Goal: Task Accomplishment & Management: Use online tool/utility

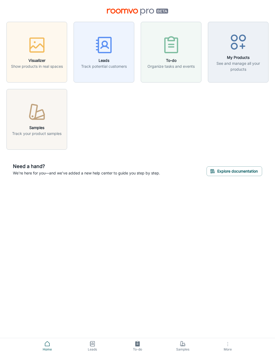
click at [230, 348] on span "More" at bounding box center [228, 349] width 39 height 4
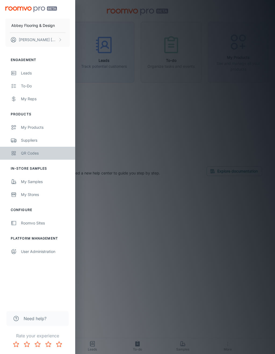
click at [33, 154] on div "QR Codes" at bounding box center [45, 153] width 49 height 6
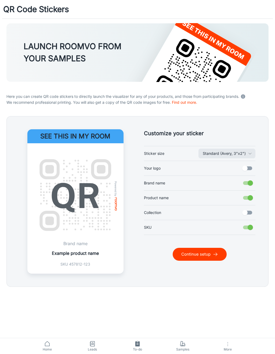
click at [249, 167] on input "Your logo" at bounding box center [245, 168] width 31 height 10
checkbox input "true"
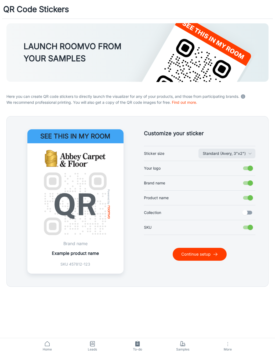
click at [216, 252] on icon "submit" at bounding box center [215, 254] width 5 height 5
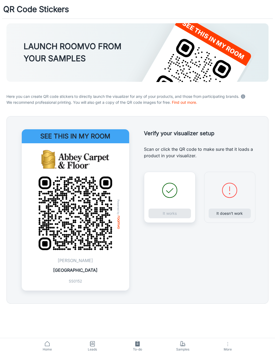
click at [166, 213] on div "It works" at bounding box center [170, 197] width 52 height 51
click at [172, 212] on button "It works" at bounding box center [170, 214] width 42 height 10
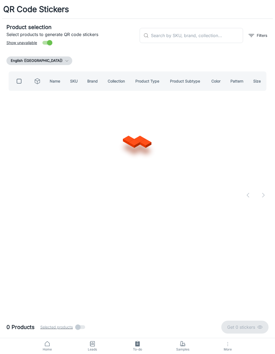
click at [216, 37] on input "text" at bounding box center [197, 35] width 92 height 15
type input "[PERSON_NAME][GEOGRAPHIC_DATA]"
checkbox input "true"
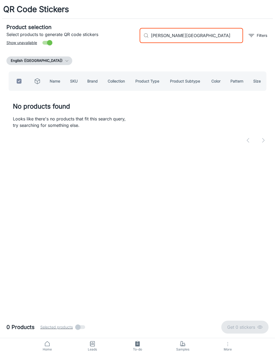
click at [165, 38] on input "[PERSON_NAME][GEOGRAPHIC_DATA]" at bounding box center [197, 35] width 92 height 15
click at [167, 36] on input "[PERSON_NAME][GEOGRAPHIC_DATA]" at bounding box center [197, 35] width 92 height 15
click at [214, 35] on input "[GEOGRAPHIC_DATA]" at bounding box center [197, 35] width 92 height 15
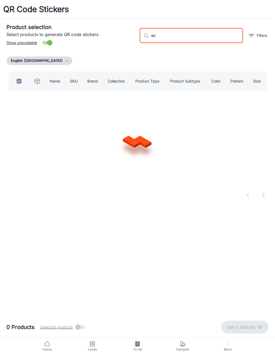
type input "w"
checkbox input "false"
type input "Antrim"
checkbox input "true"
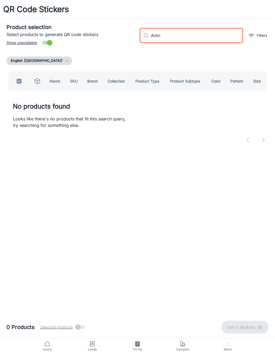
type input "Antr"
checkbox input "false"
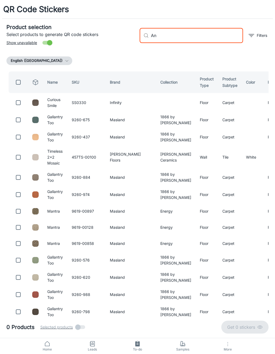
type input "A"
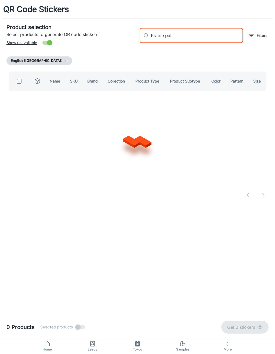
type input "Prairie path"
checkbox input "true"
type input "P"
checkbox input "false"
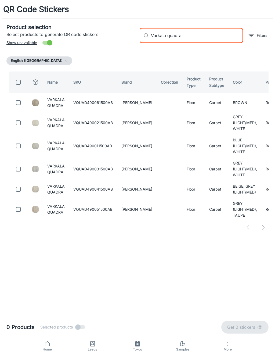
type input "Varkala quadra"
click at [17, 102] on input "checkbox" at bounding box center [18, 102] width 11 height 11
checkbox input "true"
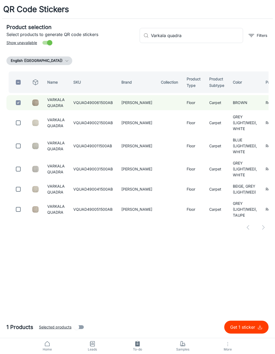
click at [193, 40] on input "Varkala quadra" at bounding box center [197, 35] width 92 height 15
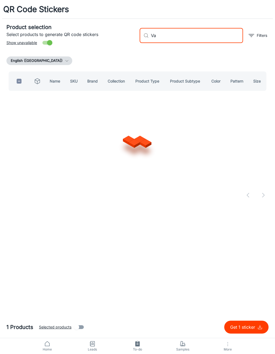
type input "V"
type input "[PERSON_NAME]"
checkbox input "true"
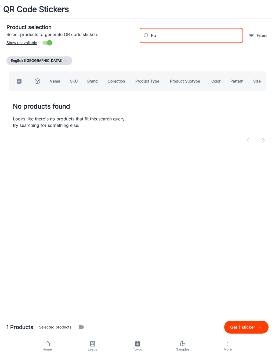
type input "E"
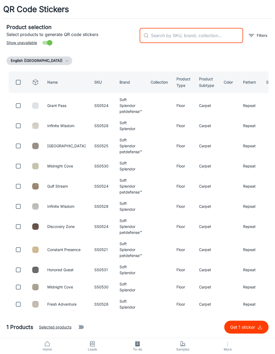
checkbox input "false"
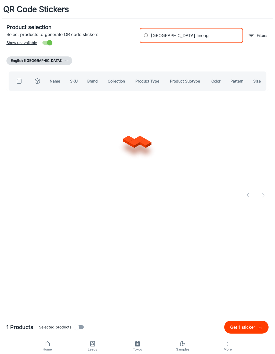
type input "Palermo lineage"
checkbox input "true"
type input "P"
checkbox input "false"
type input "A"
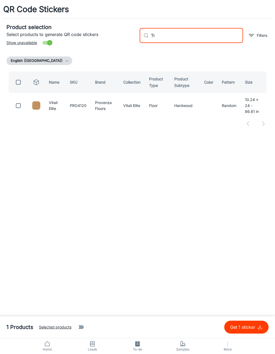
type input "T"
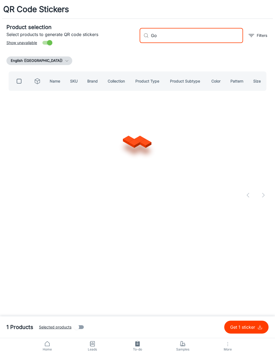
type input "G"
type input "Jagger"
checkbox input "true"
type input "J"
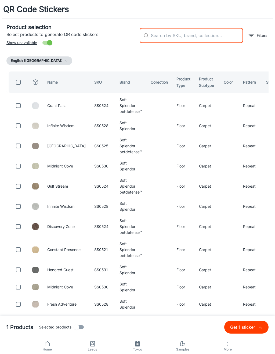
checkbox input "false"
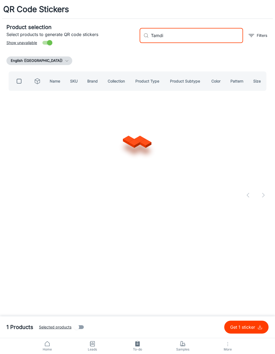
type input "Tamdin"
checkbox input "true"
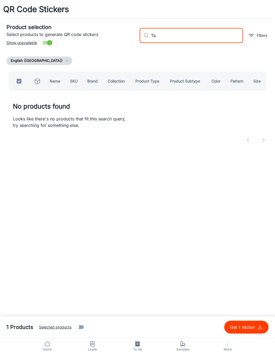
type input "T"
checkbox input "false"
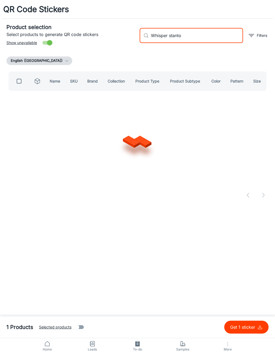
type input "[PERSON_NAME]"
checkbox input "true"
type input "W"
checkbox input "false"
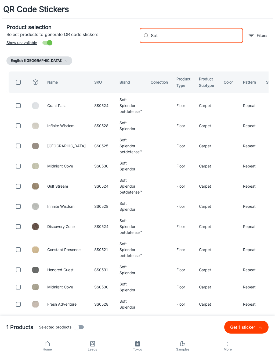
type input "[PERSON_NAME]"
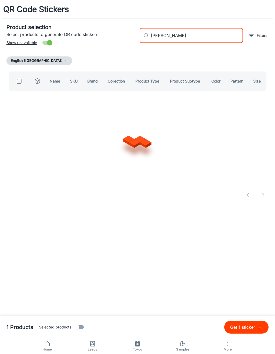
checkbox input "true"
type input "S"
checkbox input "false"
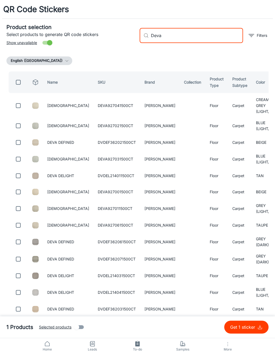
type input "Deva"
click at [17, 106] on input "checkbox" at bounding box center [18, 105] width 11 height 11
checkbox input "true"
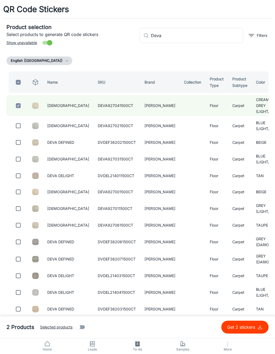
click at [191, 41] on input "Deva" at bounding box center [197, 35] width 92 height 15
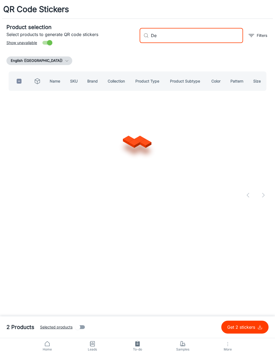
type input "D"
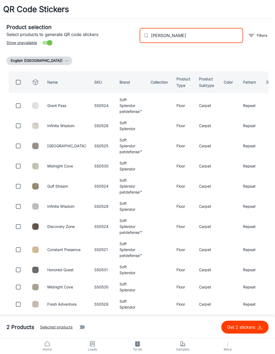
type input "[PERSON_NAME]"
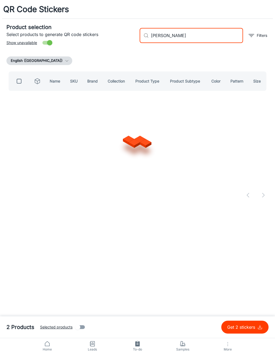
checkbox input "true"
type input "M"
checkbox input "false"
type input "W"
type input "Orchard bliss"
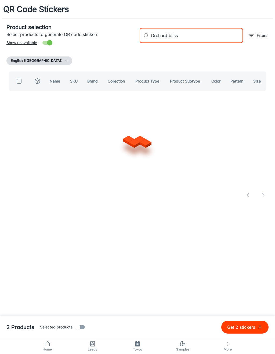
checkbox input "true"
type input "O"
checkbox input "false"
type input "Magnolia fields"
checkbox input "true"
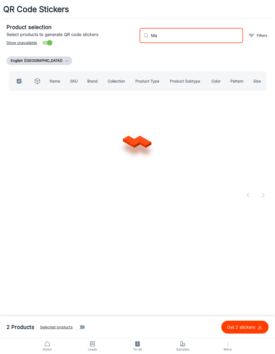
type input "M"
checkbox input "false"
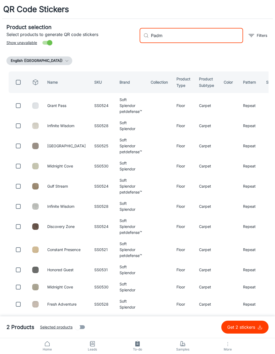
type input "Padma"
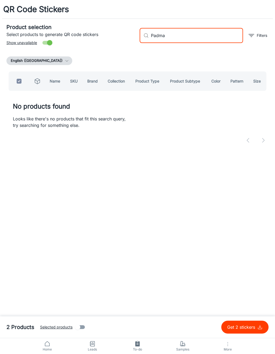
checkbox input "true"
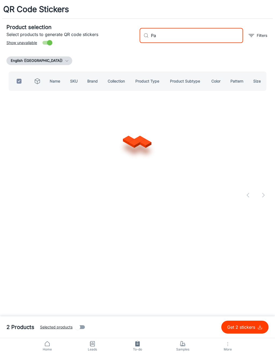
type input "P"
checkbox input "false"
type input "Behati"
checkbox input "true"
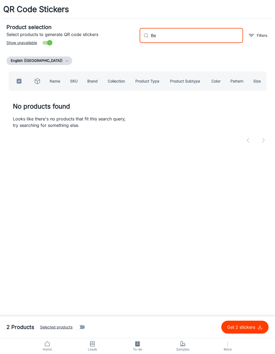
type input "B"
checkbox input "false"
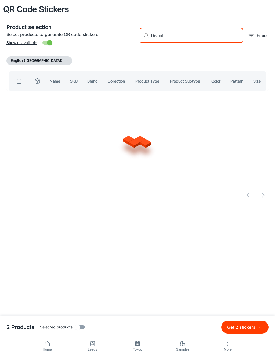
type input "Divinity"
checkbox input "true"
type input "D"
checkbox input "false"
type input "[PERSON_NAME]"
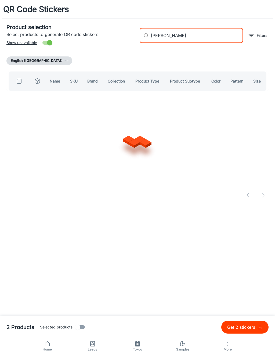
checkbox input "true"
type input "R"
checkbox input "false"
type input "Dreamer [PERSON_NAME]"
checkbox input "true"
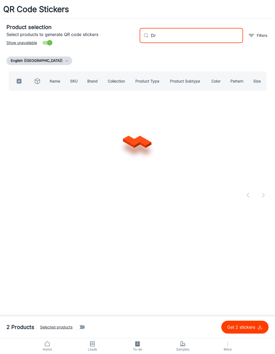
type input "D"
checkbox input "false"
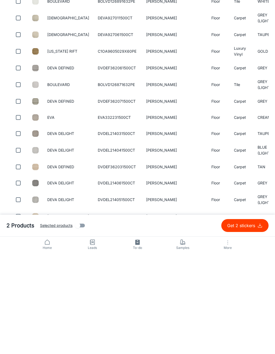
scroll to position [179, 0]
type input "[PERSON_NAME]"
click at [18, 213] on input "checkbox" at bounding box center [18, 218] width 11 height 11
checkbox input "true"
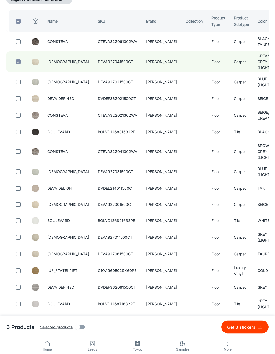
scroll to position [0, 0]
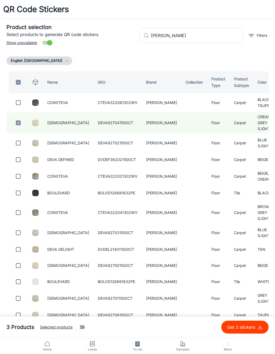
click at [225, 40] on input "[PERSON_NAME]" at bounding box center [197, 35] width 92 height 15
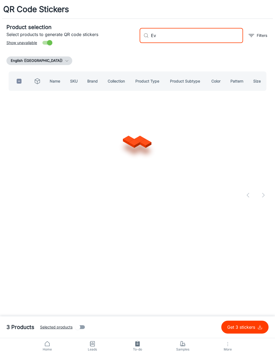
type input "E"
type input "[PERSON_NAME]"
checkbox input "true"
type input "A"
checkbox input "false"
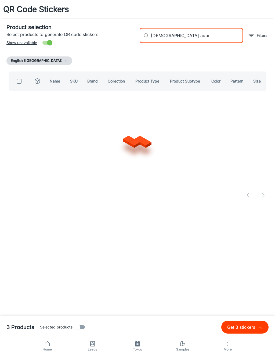
type input "Deva adorn"
checkbox input "true"
type input "D"
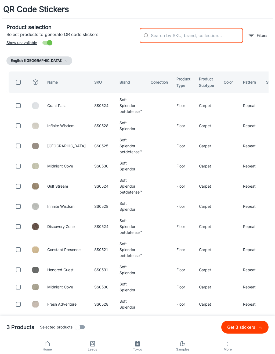
checkbox input "false"
type input "P"
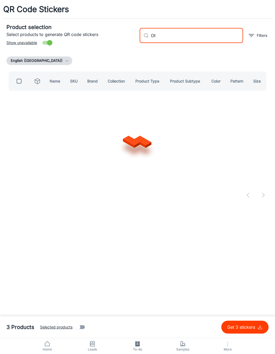
type input "O"
type input "[PERSON_NAME]"
checkbox input "true"
type input "[PERSON_NAME]"
checkbox input "false"
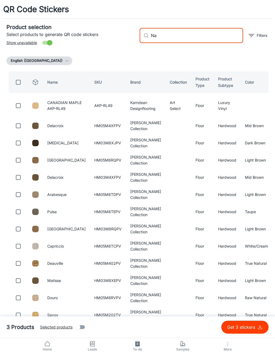
type input "N"
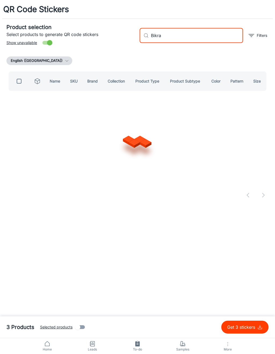
type input "Bikram"
checkbox input "true"
type input "B"
checkbox input "false"
type input "[DEMOGRAPHIC_DATA]"
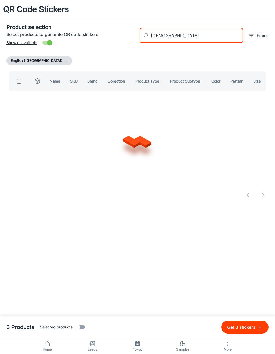
checkbox input "true"
type input "B"
checkbox input "false"
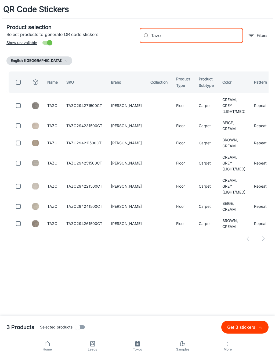
type input "Tazo"
click at [23, 109] on input "checkbox" at bounding box center [18, 105] width 11 height 11
checkbox input "true"
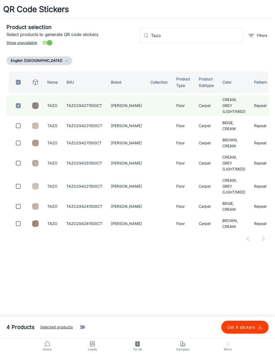
click at [195, 41] on input "Tazo" at bounding box center [197, 35] width 92 height 15
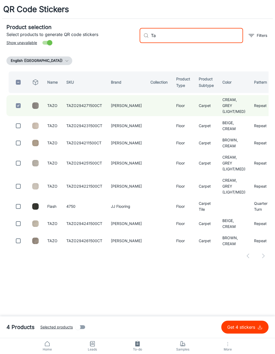
type input "T"
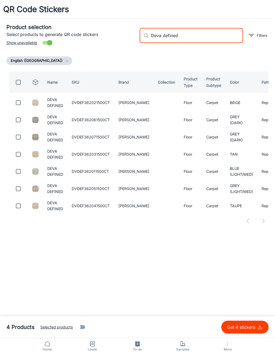
type input "Deva defined"
click at [16, 102] on input "checkbox" at bounding box center [18, 102] width 11 height 11
checkbox input "true"
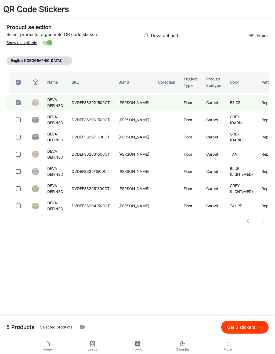
click at [194, 38] on input "Deva defined" at bounding box center [197, 35] width 92 height 15
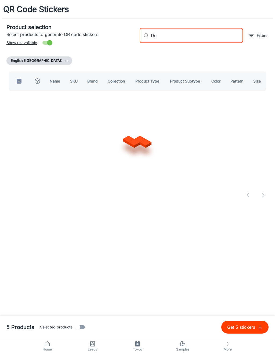
type input "D"
type input "Minka"
checkbox input "true"
type input "M"
checkbox input "false"
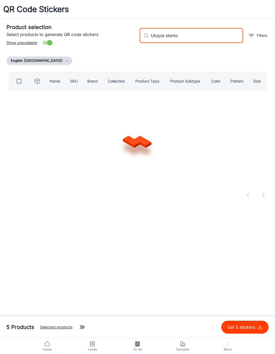
type input "Utopia [PERSON_NAME]"
checkbox input "true"
type input "Utopia"
checkbox input "false"
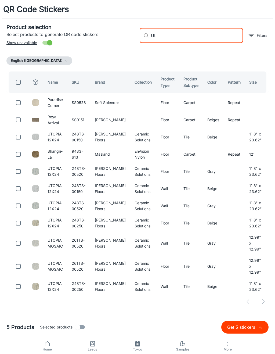
type input "U"
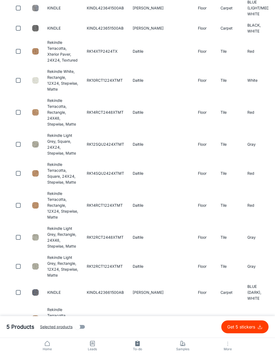
scroll to position [1175, 0]
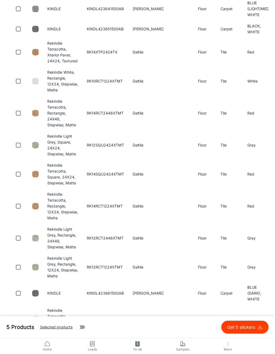
type input "Kindle"
checkbox input "true"
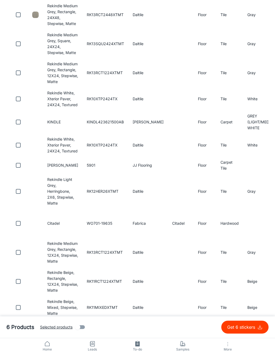
scroll to position [0, 0]
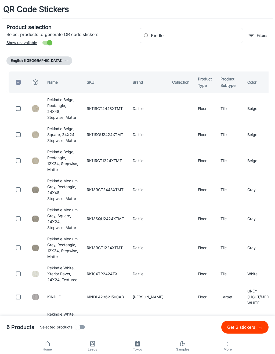
click at [222, 34] on input "Kindle" at bounding box center [197, 35] width 92 height 15
type input "K"
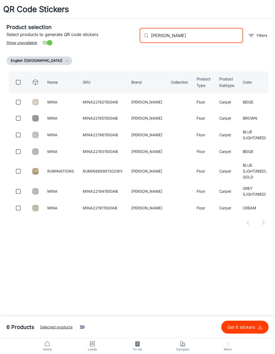
type input "[PERSON_NAME]"
click at [22, 99] on input "checkbox" at bounding box center [18, 102] width 11 height 11
checkbox input "true"
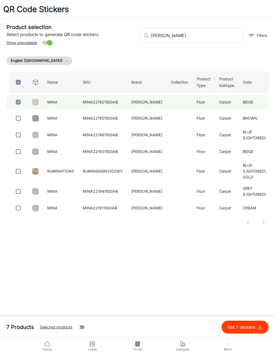
click at [191, 33] on input "[PERSON_NAME]" at bounding box center [197, 35] width 92 height 15
click at [231, 36] on input "[PERSON_NAME]" at bounding box center [197, 35] width 92 height 15
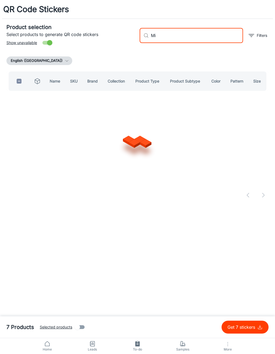
type input "M"
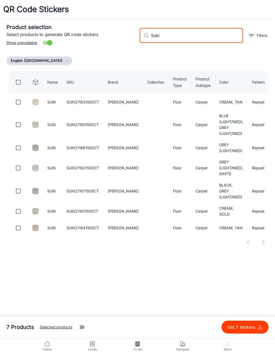
type input "Suki"
click at [22, 106] on input "checkbox" at bounding box center [18, 102] width 11 height 11
checkbox input "true"
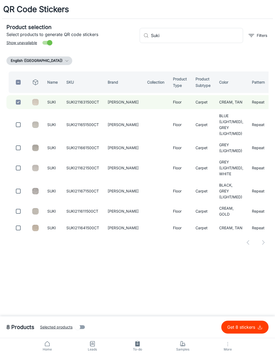
click at [205, 39] on input "Suki" at bounding box center [197, 35] width 92 height 15
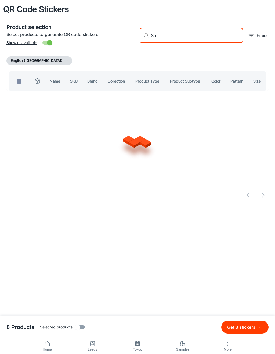
type input "S"
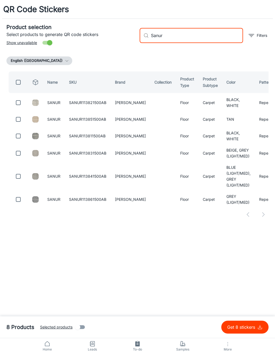
type input "Sanur"
click at [23, 105] on input "checkbox" at bounding box center [18, 102] width 11 height 11
checkbox input "true"
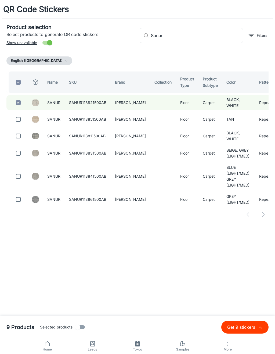
click at [199, 40] on input "Sanur" at bounding box center [197, 35] width 92 height 15
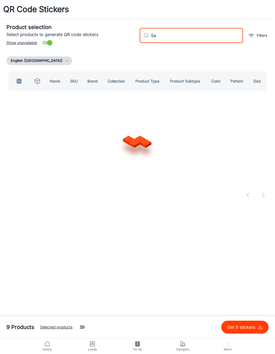
type input "S"
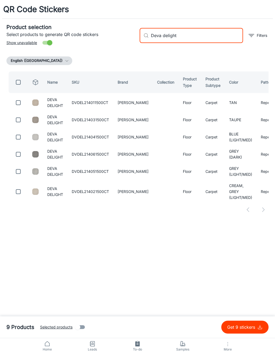
type input "Deva delight"
click at [23, 101] on input "checkbox" at bounding box center [18, 102] width 11 height 11
checkbox input "true"
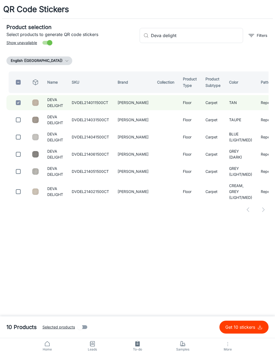
click at [195, 36] on input "Deva delight" at bounding box center [197, 35] width 92 height 15
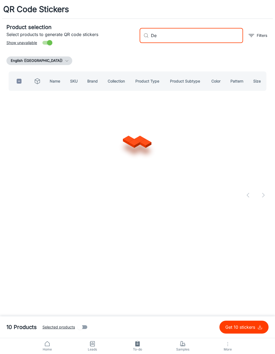
type input "D"
type input "[PERSON_NAME]"
checkbox input "true"
type input "F"
checkbox input "false"
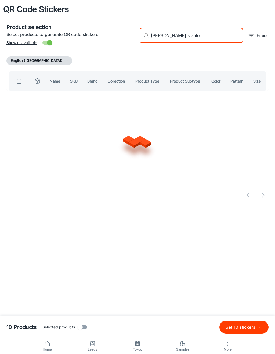
type input "[PERSON_NAME] [PERSON_NAME]"
checkbox input "true"
type input "A"
checkbox input "false"
type input "P"
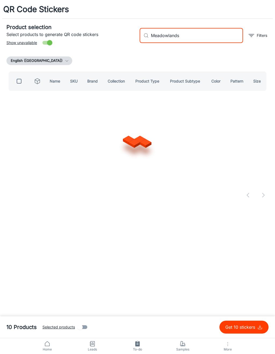
type input "Meadowlands"
checkbox input "true"
type input "M"
checkbox input "false"
type input "Zambezi"
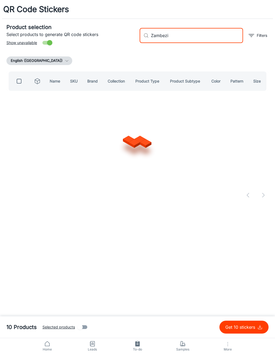
checkbox input "true"
type input "Z"
checkbox input "false"
type input "C"
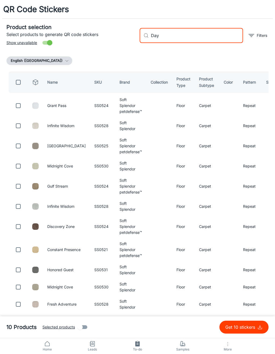
type input "Daya"
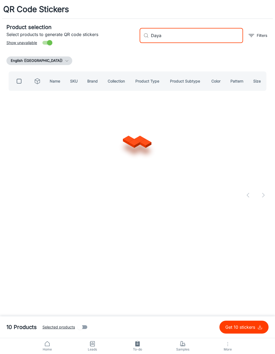
checkbox input "true"
type input "D"
checkbox input "false"
type input "M"
type input "Blossom trail"
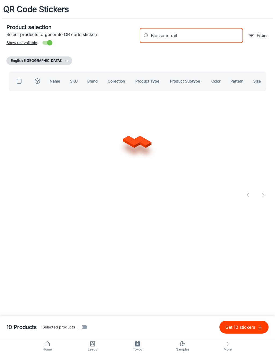
checkbox input "true"
type input "B"
checkbox input "false"
type input "Willow walk"
checkbox input "true"
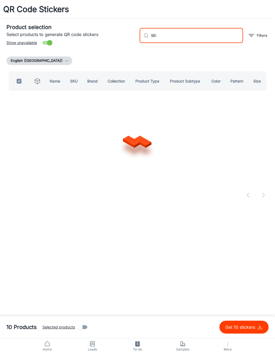
type input "W"
checkbox input "false"
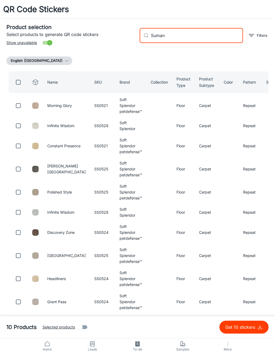
type input "[DEMOGRAPHIC_DATA]"
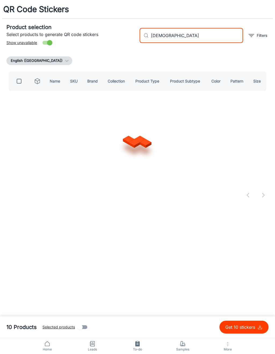
checkbox input "true"
type input "S"
checkbox input "false"
type input "[PERSON_NAME]"
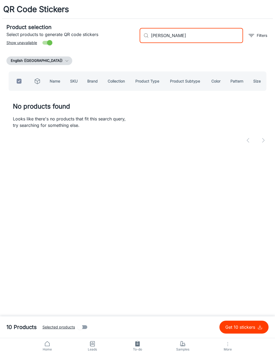
click at [255, 59] on div "English ([GEOGRAPHIC_DATA])" at bounding box center [137, 60] width 262 height 9
click at [248, 329] on p "Get 10 stickers" at bounding box center [242, 327] width 32 height 6
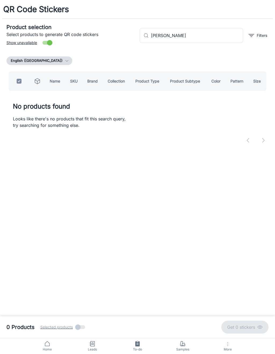
click at [224, 36] on input "[PERSON_NAME]" at bounding box center [197, 35] width 92 height 15
